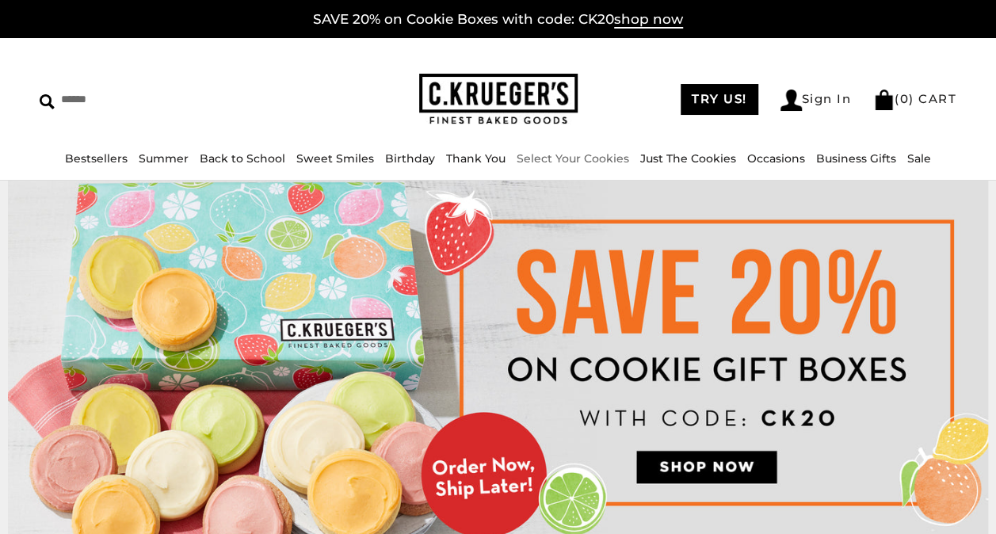
click at [601, 159] on link "Select Your Cookies" at bounding box center [573, 158] width 113 height 14
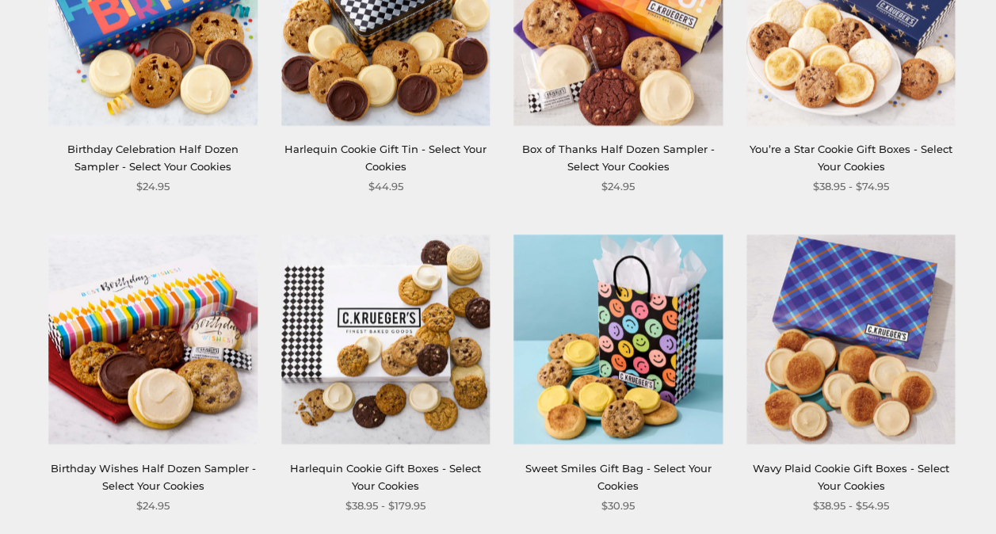
scroll to position [1069, 0]
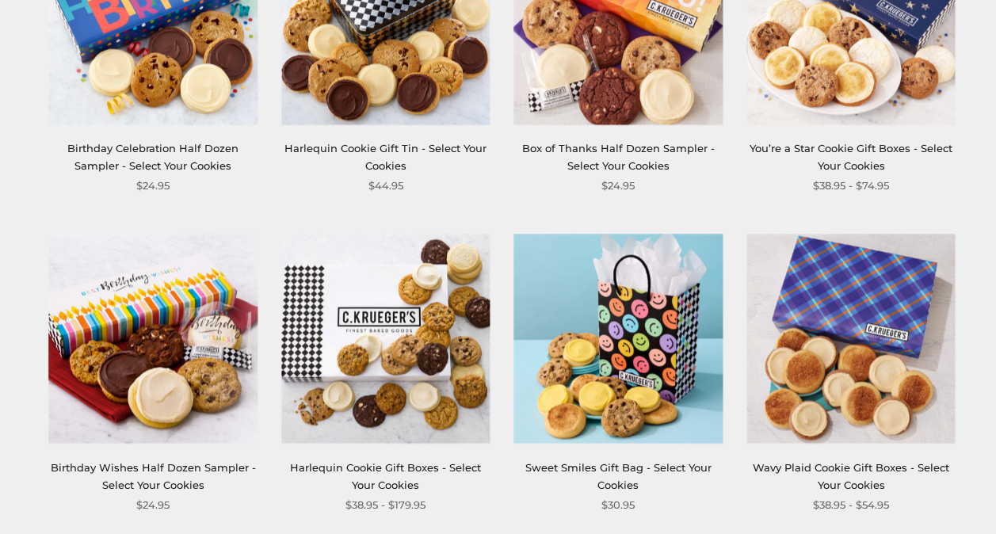
click at [190, 369] on img at bounding box center [152, 339] width 209 height 209
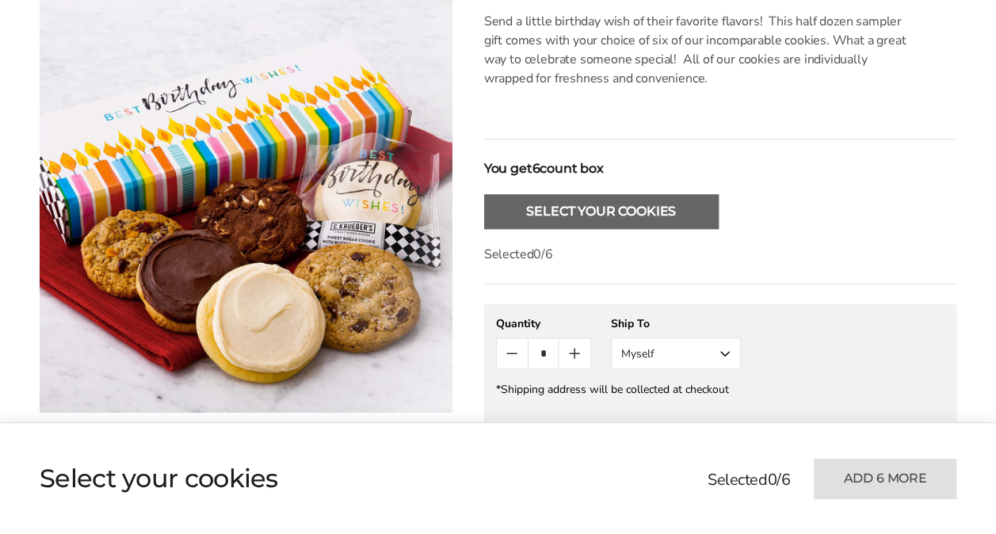
click at [597, 209] on button "Select Your Cookies" at bounding box center [601, 211] width 235 height 35
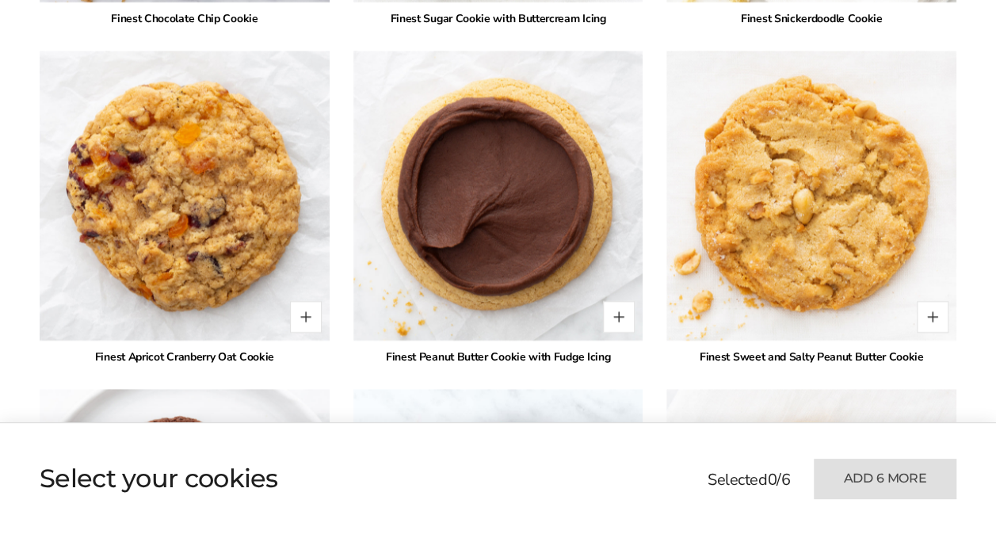
scroll to position [3012, 0]
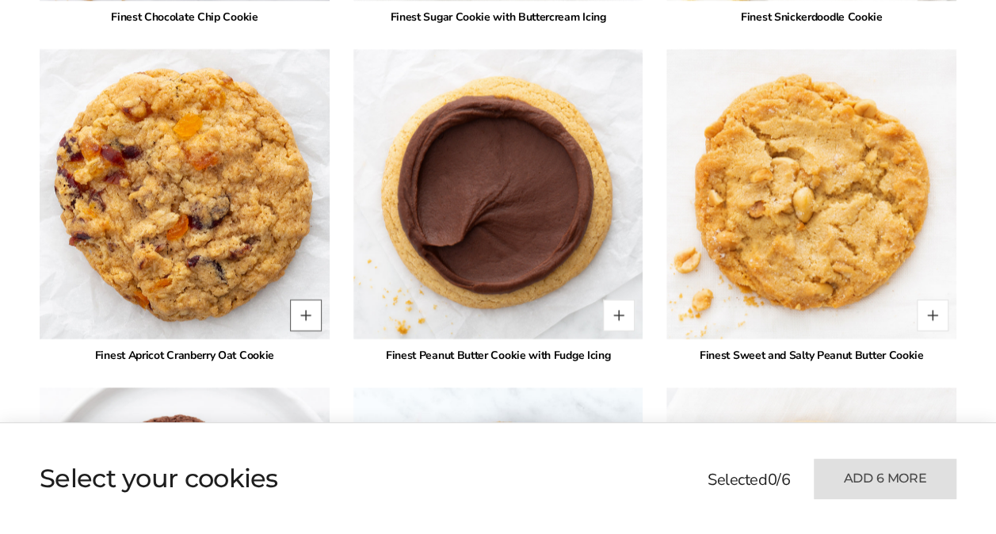
click at [308, 318] on button "Quantity button plus" at bounding box center [306, 316] width 32 height 32
type input "*"
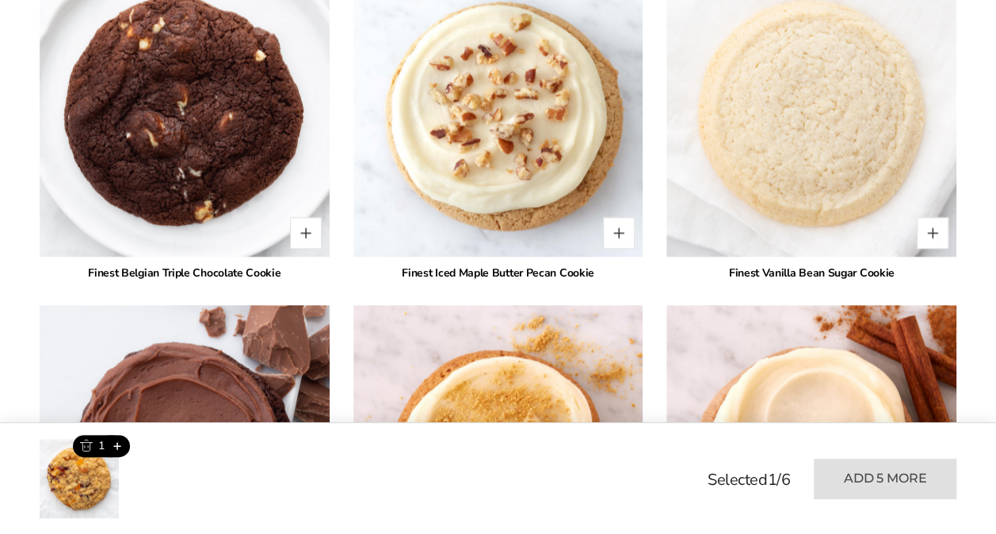
scroll to position [3455, 0]
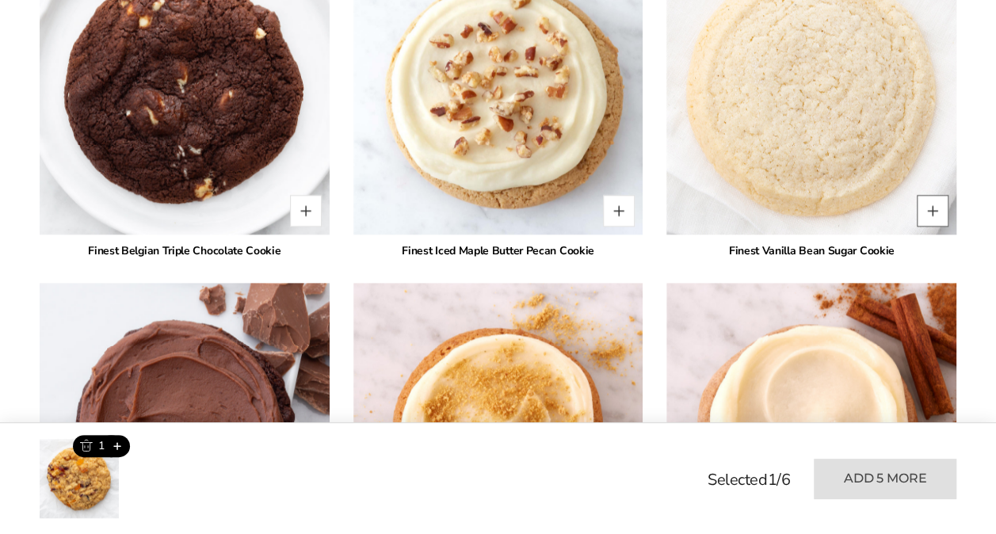
click at [935, 214] on button "Quantity button plus" at bounding box center [933, 211] width 32 height 32
type input "*"
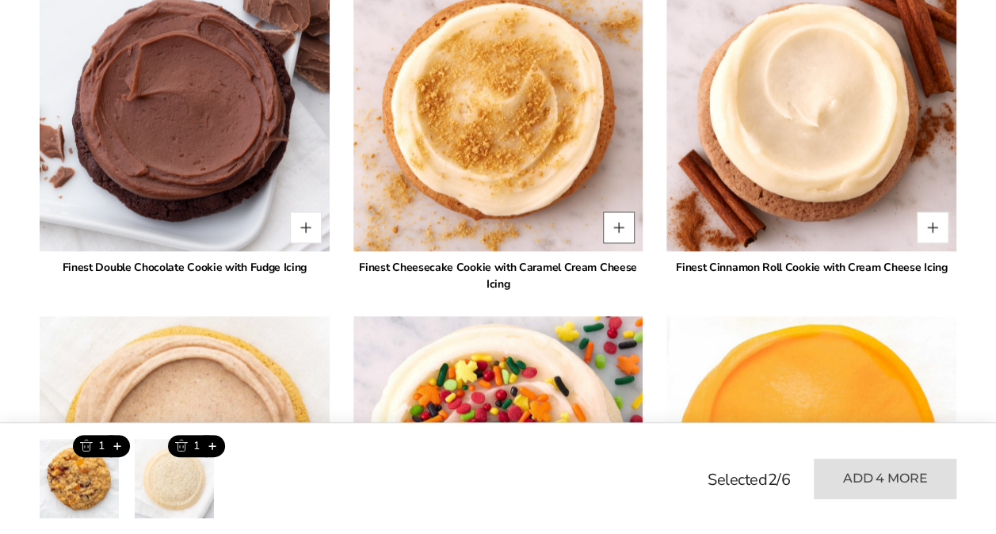
scroll to position [3776, 0]
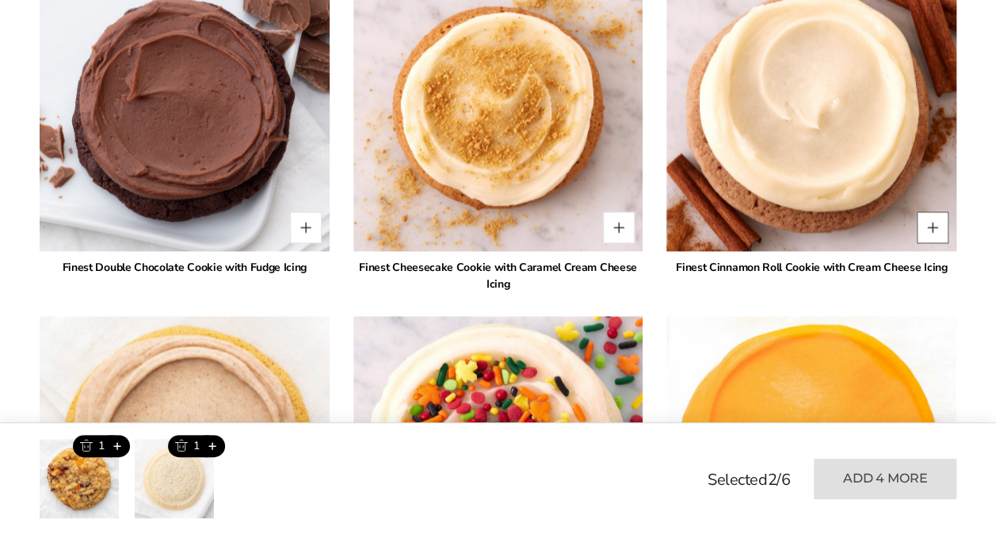
click at [924, 226] on button "Quantity button plus" at bounding box center [933, 228] width 32 height 32
type input "*"
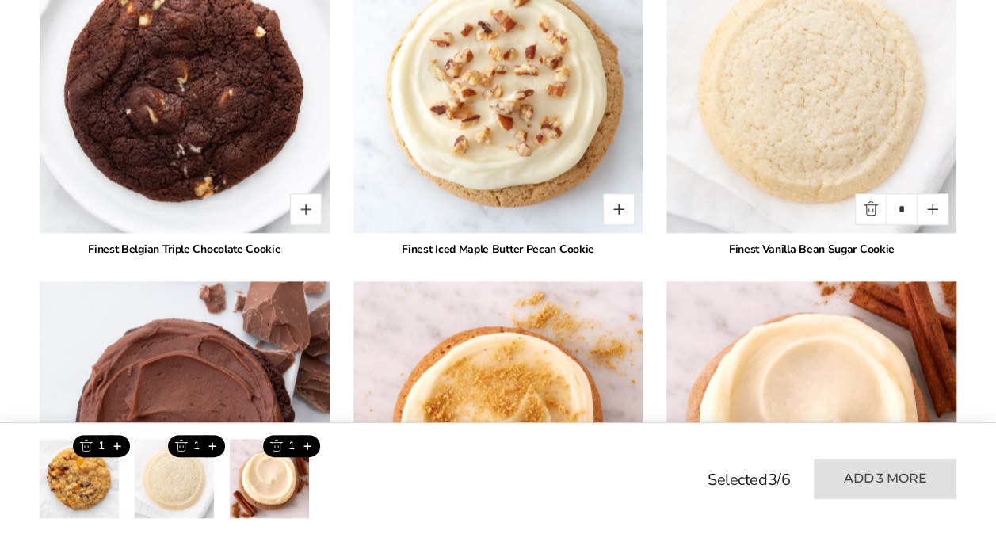
scroll to position [3455, 0]
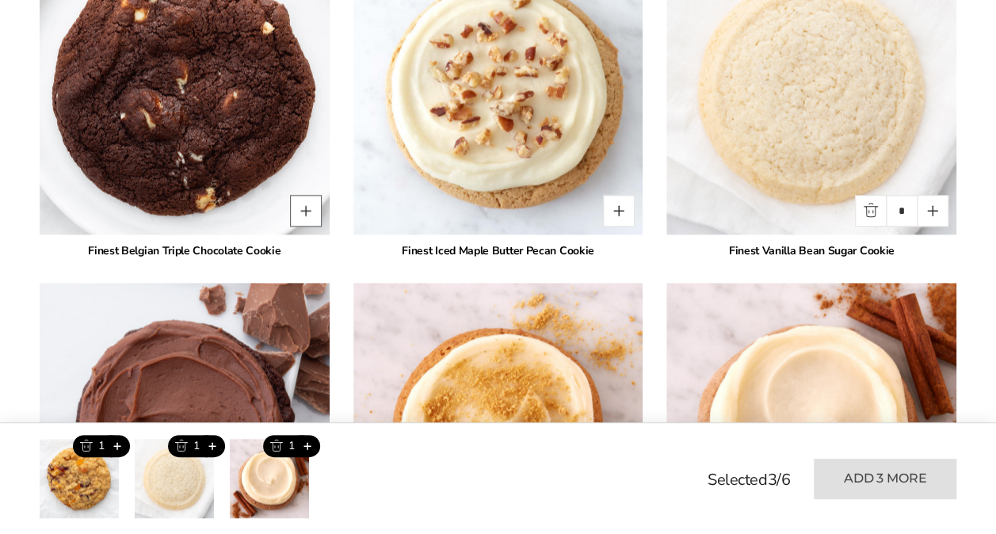
click at [311, 212] on button "Quantity button plus" at bounding box center [306, 211] width 32 height 32
type input "*"
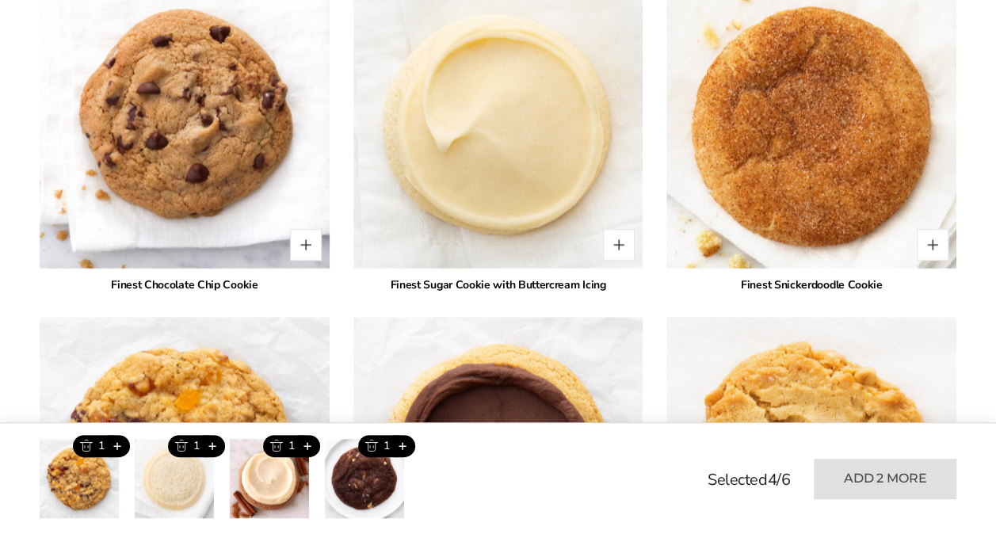
scroll to position [2743, 0]
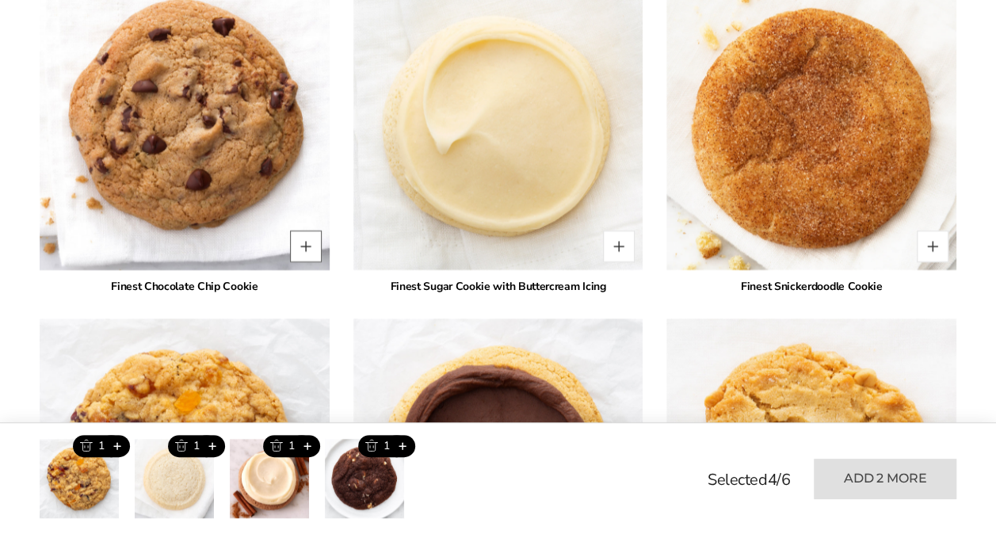
click at [318, 247] on button "Quantity button plus" at bounding box center [306, 247] width 32 height 32
type input "*"
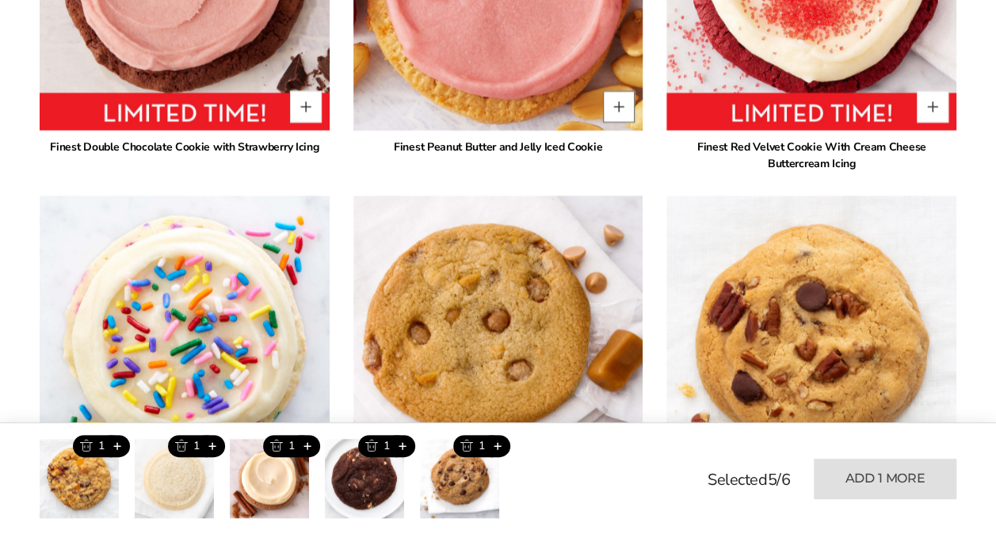
scroll to position [2059, 0]
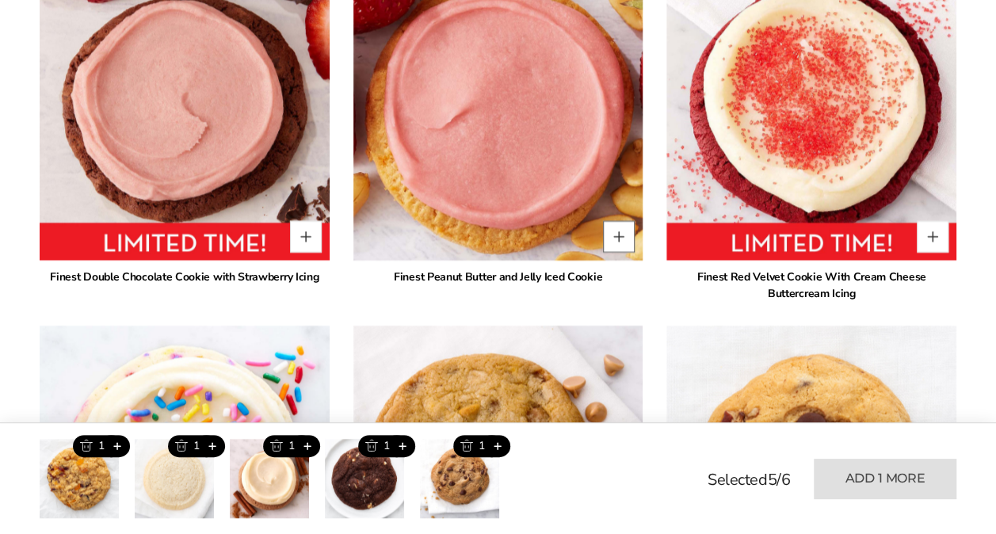
click at [611, 236] on button "Quantity button plus" at bounding box center [619, 237] width 32 height 32
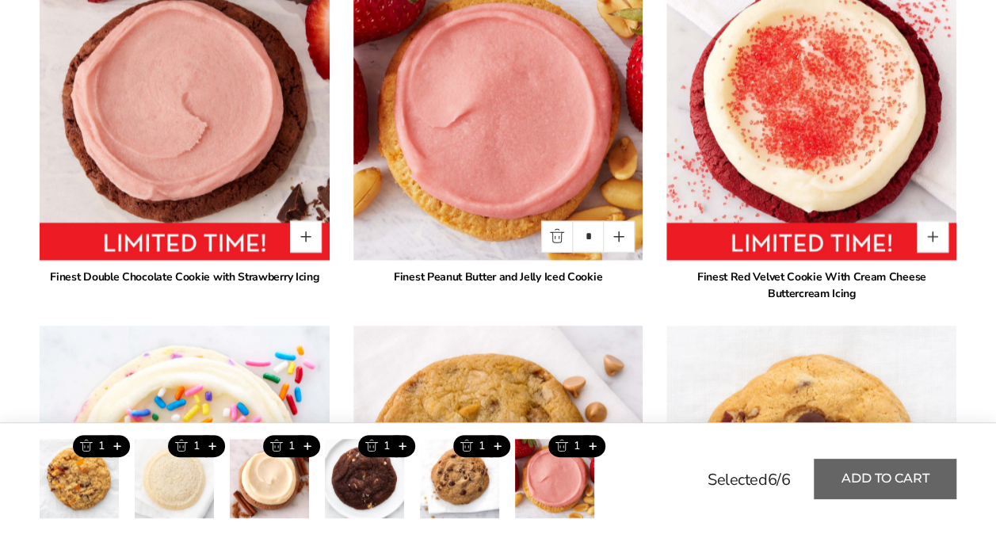
click at [897, 471] on button "Add to cart" at bounding box center [885, 479] width 143 height 40
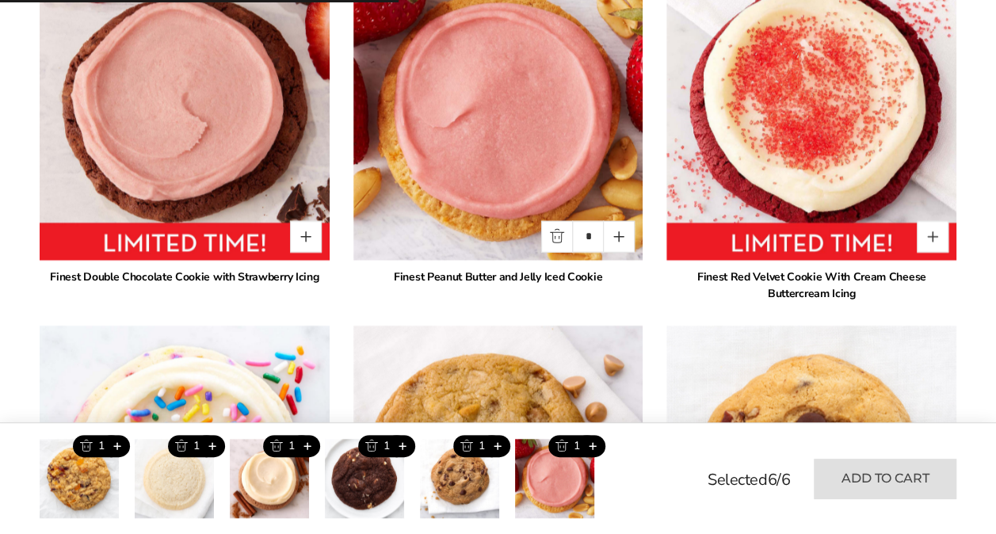
type input "*"
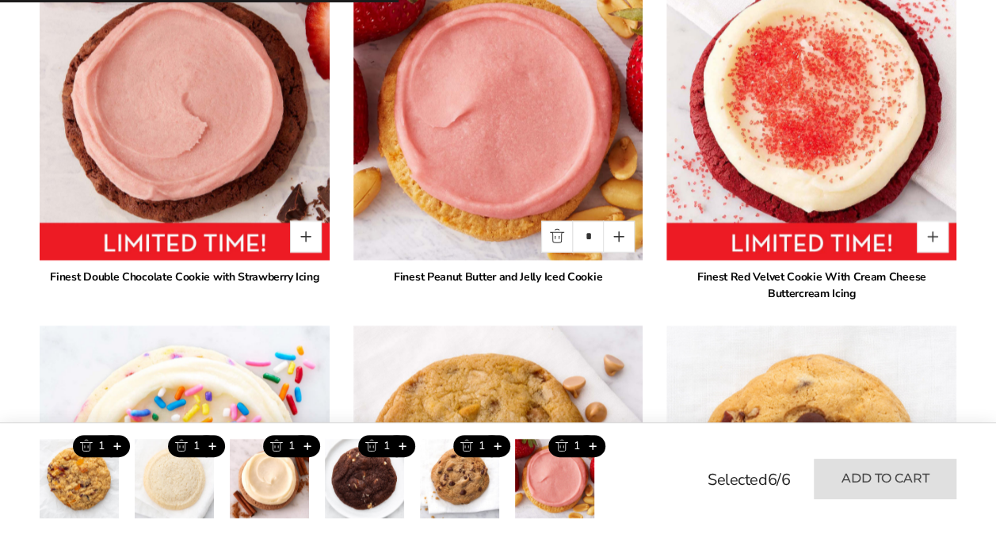
type input "*"
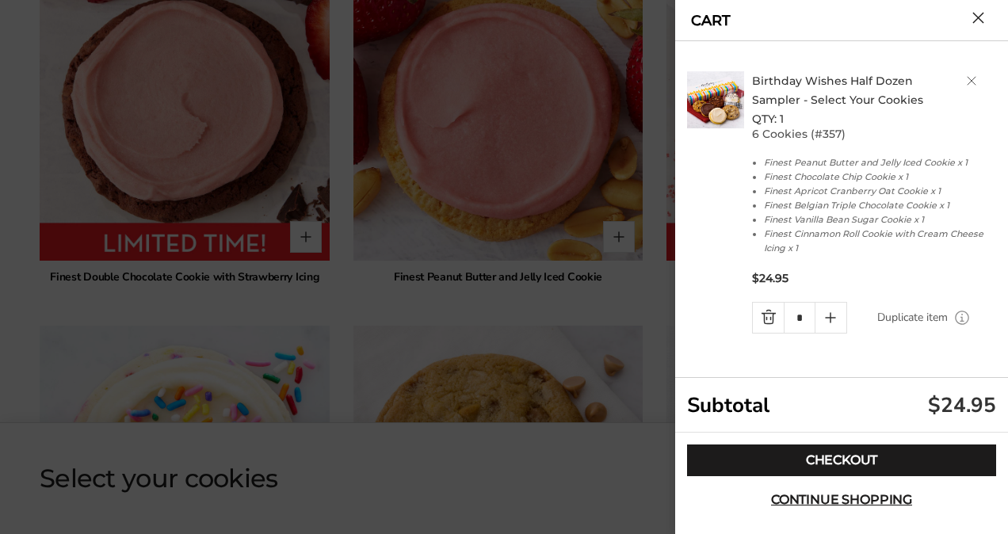
click at [977, 19] on button "Close cart" at bounding box center [979, 18] width 12 height 12
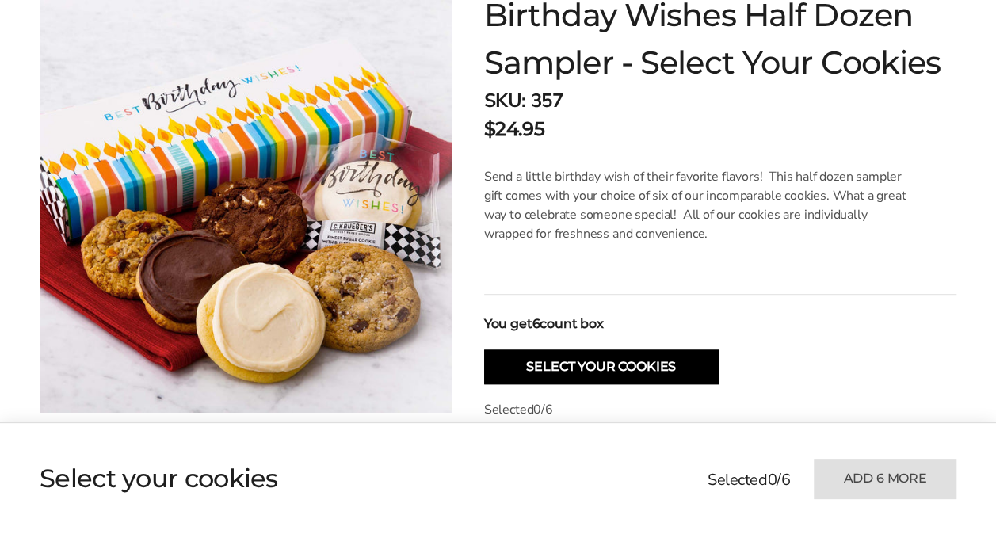
scroll to position [0, 0]
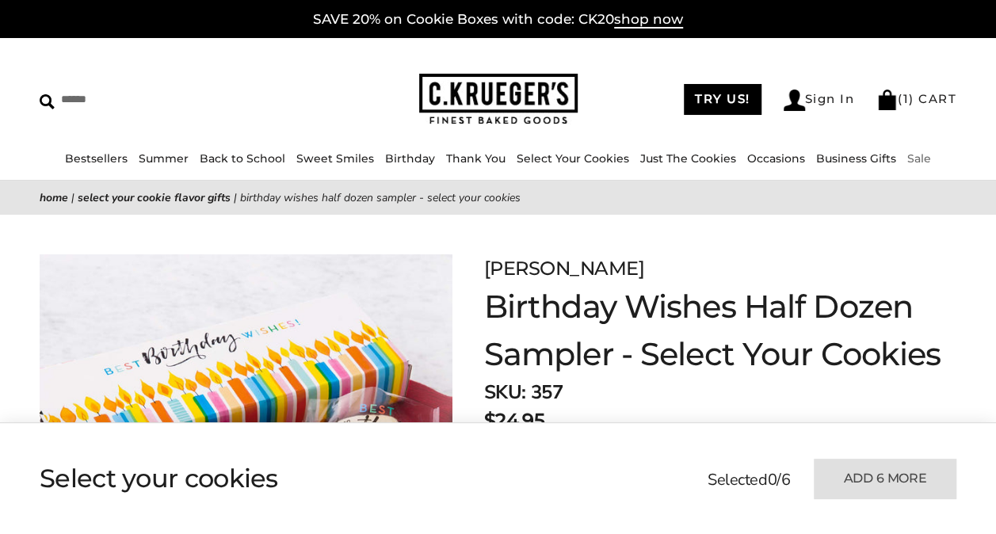
click at [908, 162] on link "Sale" at bounding box center [920, 158] width 24 height 14
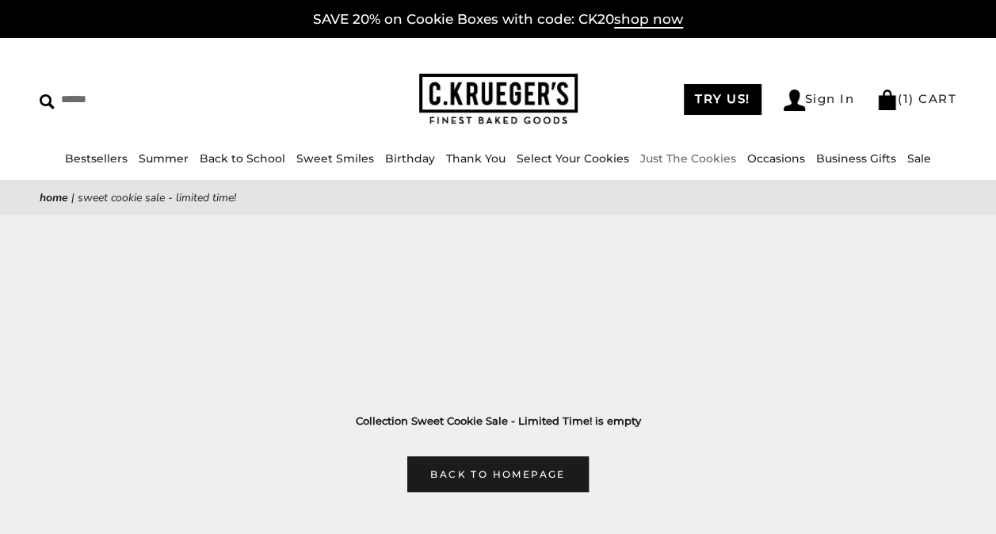
click at [671, 149] on ul "Bestsellers Summer Summer Vibes Summer Garden Hello Sunshine Patriotic Back to …" at bounding box center [498, 166] width 996 height 34
click at [675, 157] on link "Just The Cookies" at bounding box center [688, 158] width 96 height 14
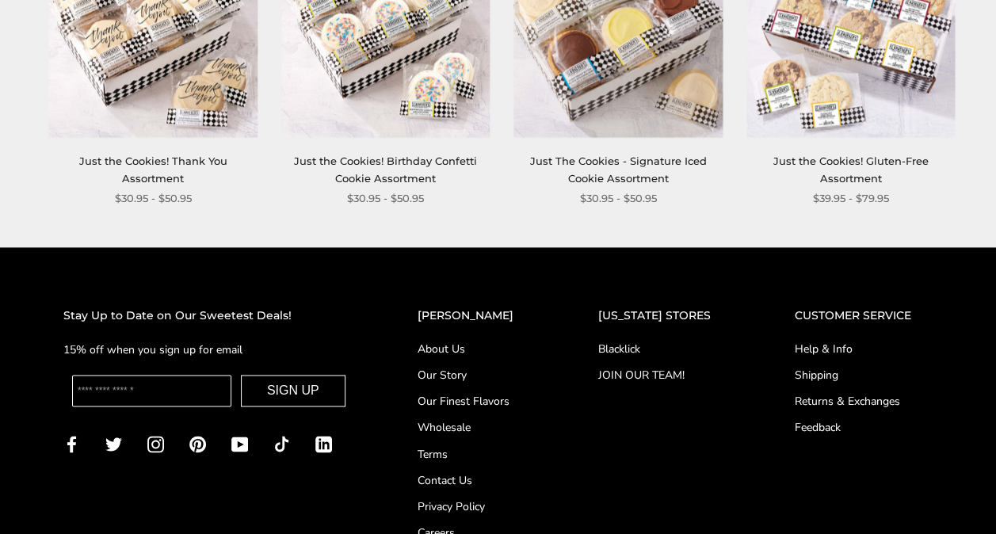
scroll to position [798, 0]
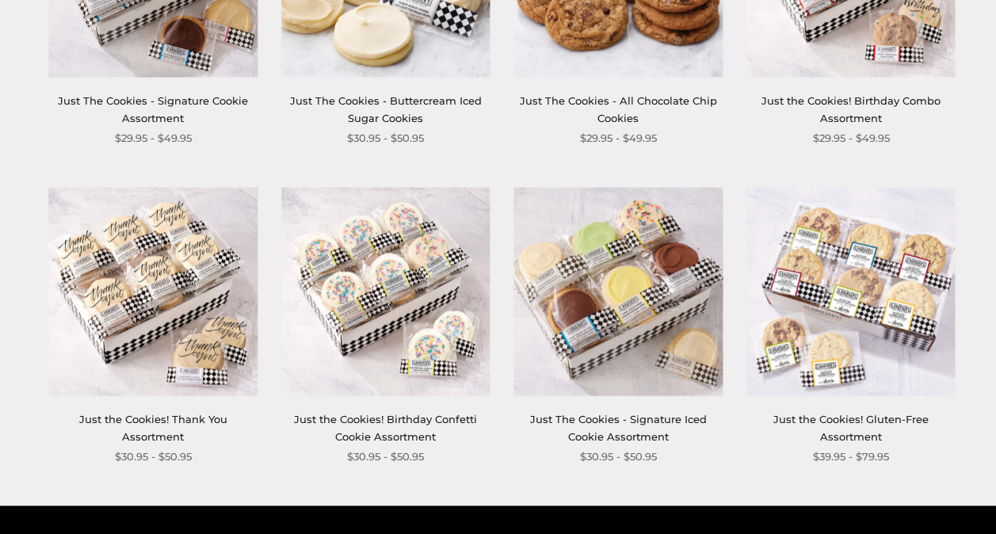
click at [870, 293] on img at bounding box center [851, 291] width 209 height 209
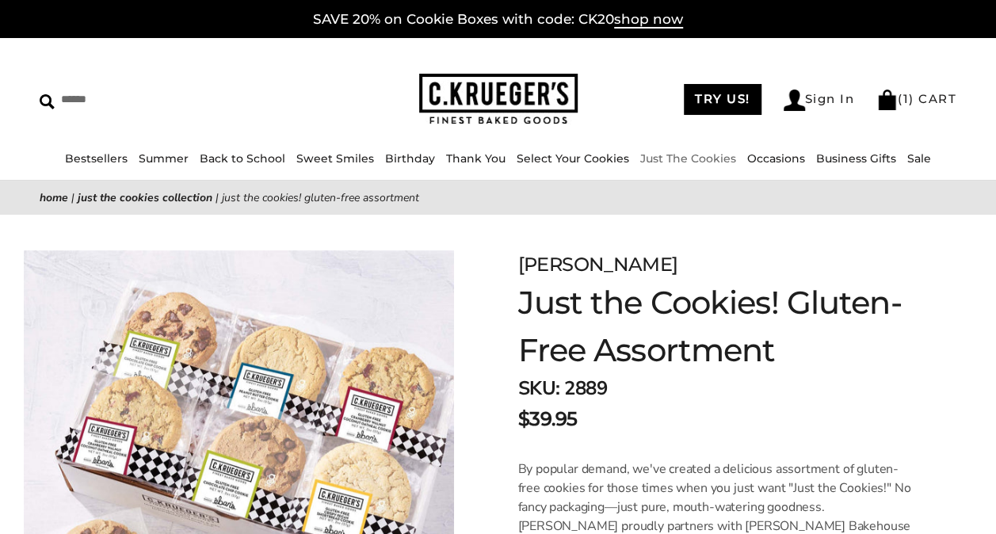
click at [667, 161] on link "Just The Cookies" at bounding box center [688, 158] width 96 height 14
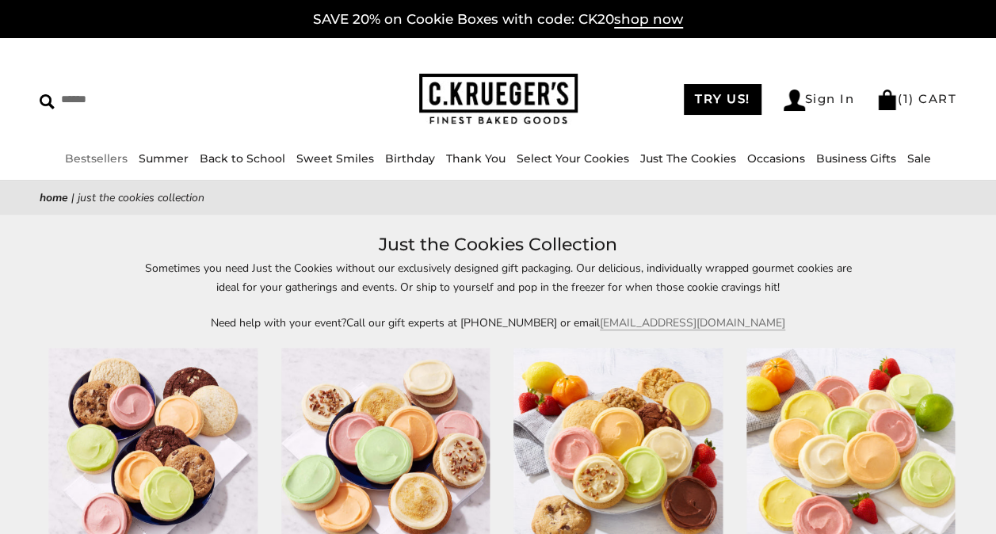
click at [114, 153] on link "Bestsellers" at bounding box center [96, 158] width 63 height 14
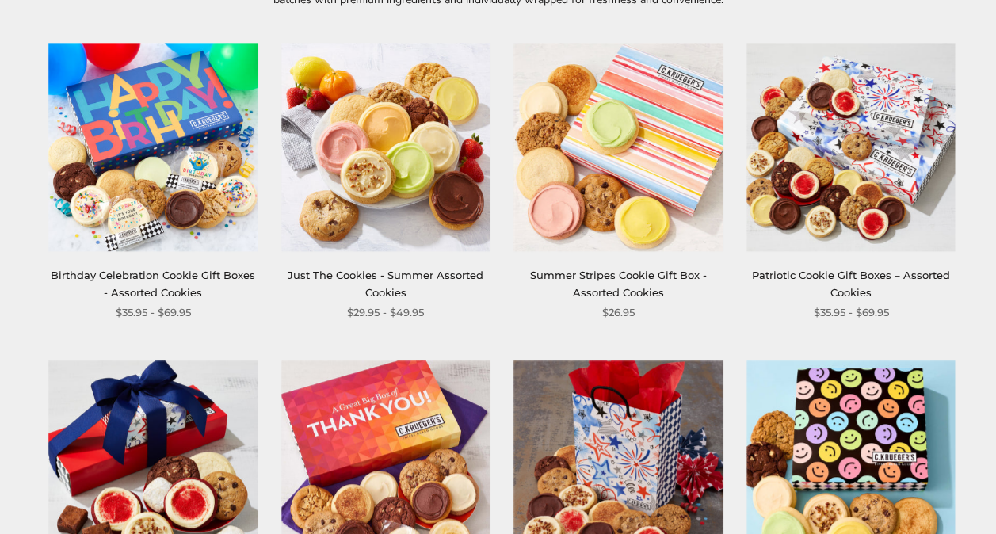
click at [830, 269] on link "Patriotic Cookie Gift Boxes – Assorted Cookies" at bounding box center [851, 283] width 198 height 29
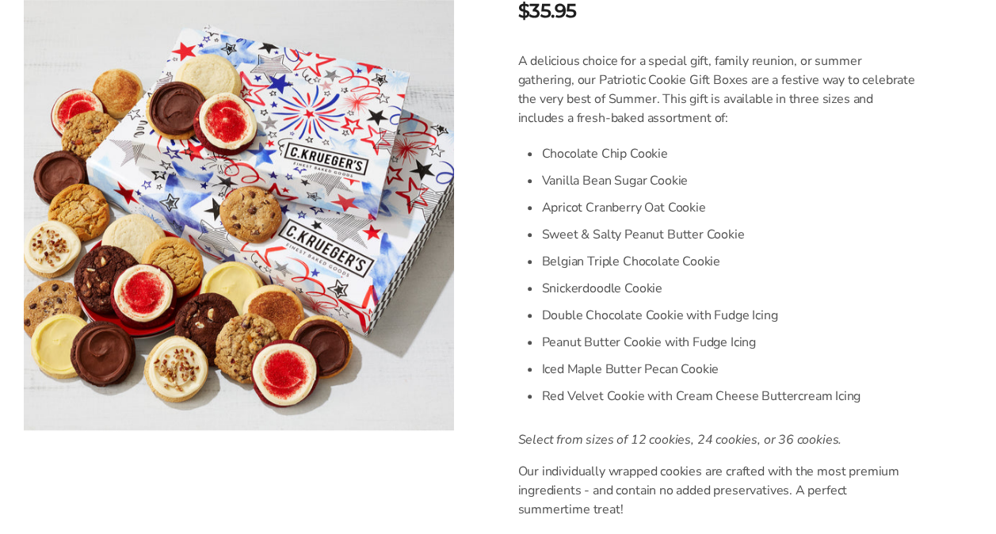
scroll to position [407, 0]
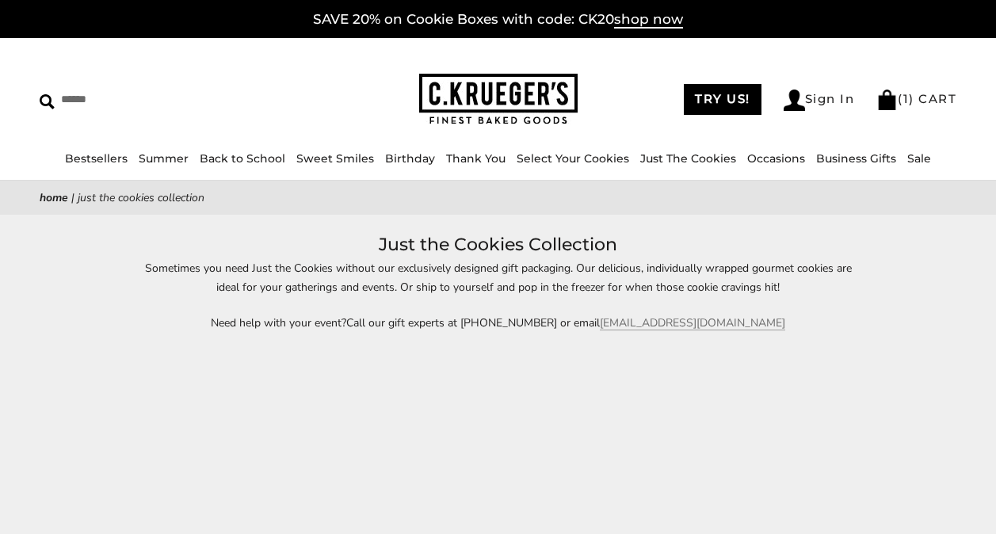
scroll to position [798, 0]
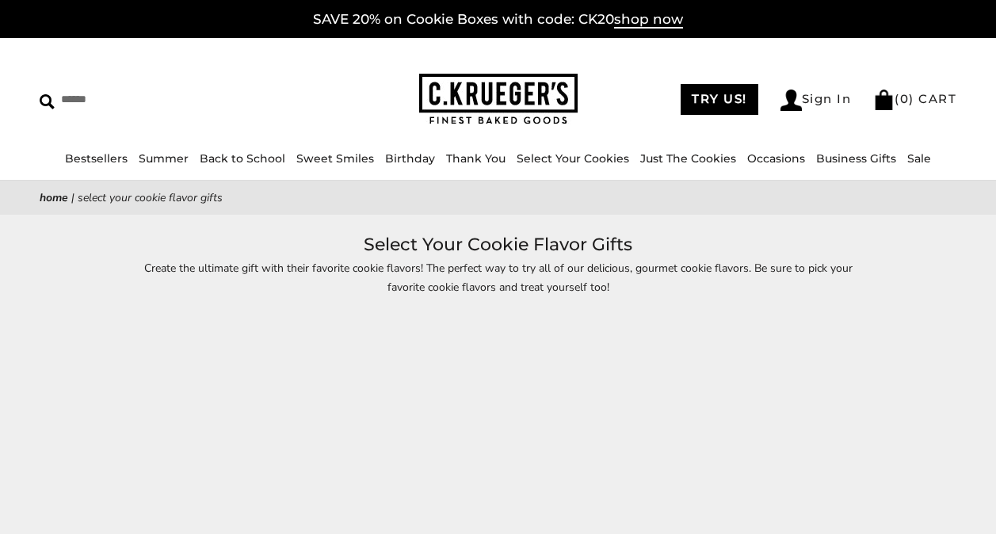
scroll to position [1069, 0]
